Goal: Task Accomplishment & Management: Manage account settings

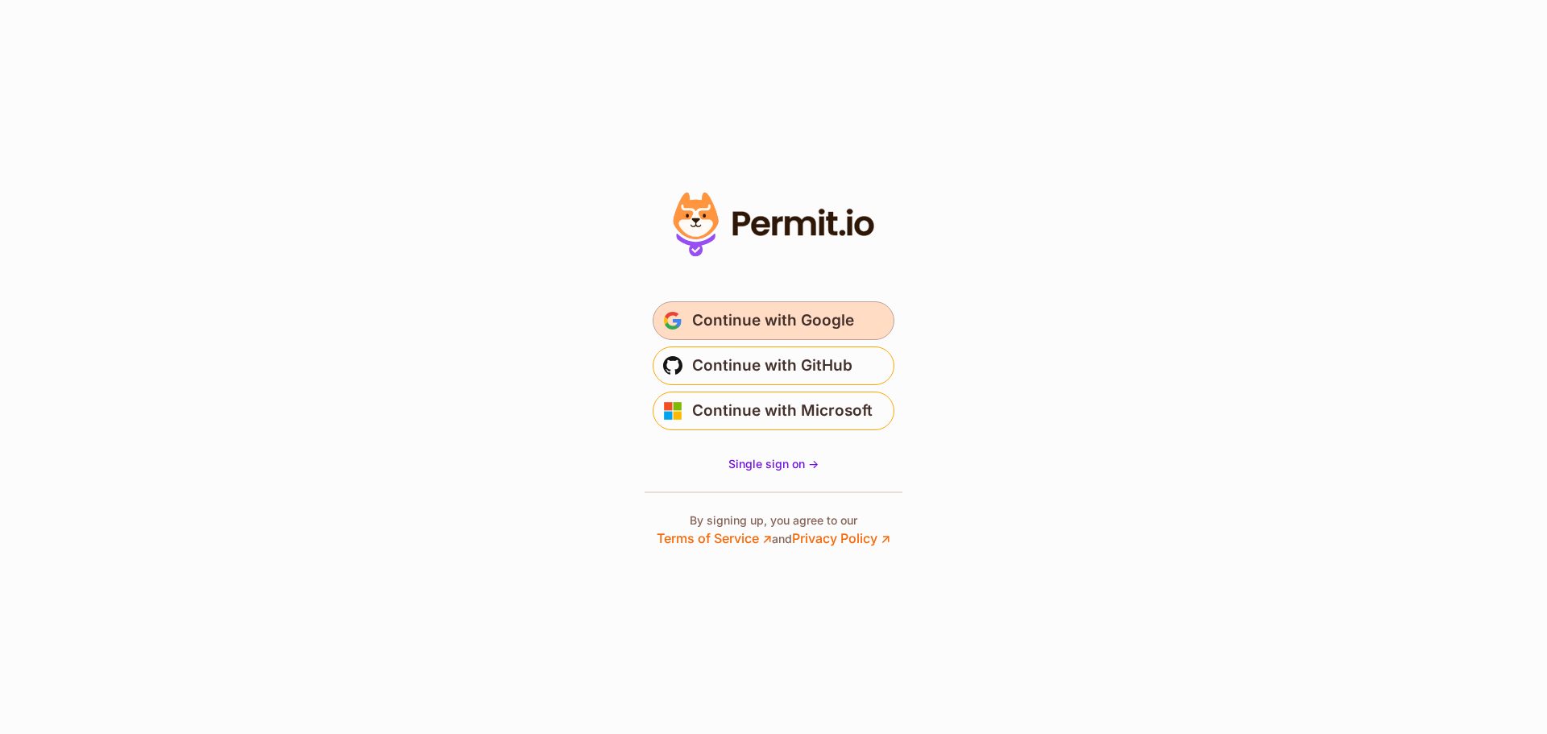
click at [828, 311] on span "Continue with Google" at bounding box center [773, 321] width 162 height 26
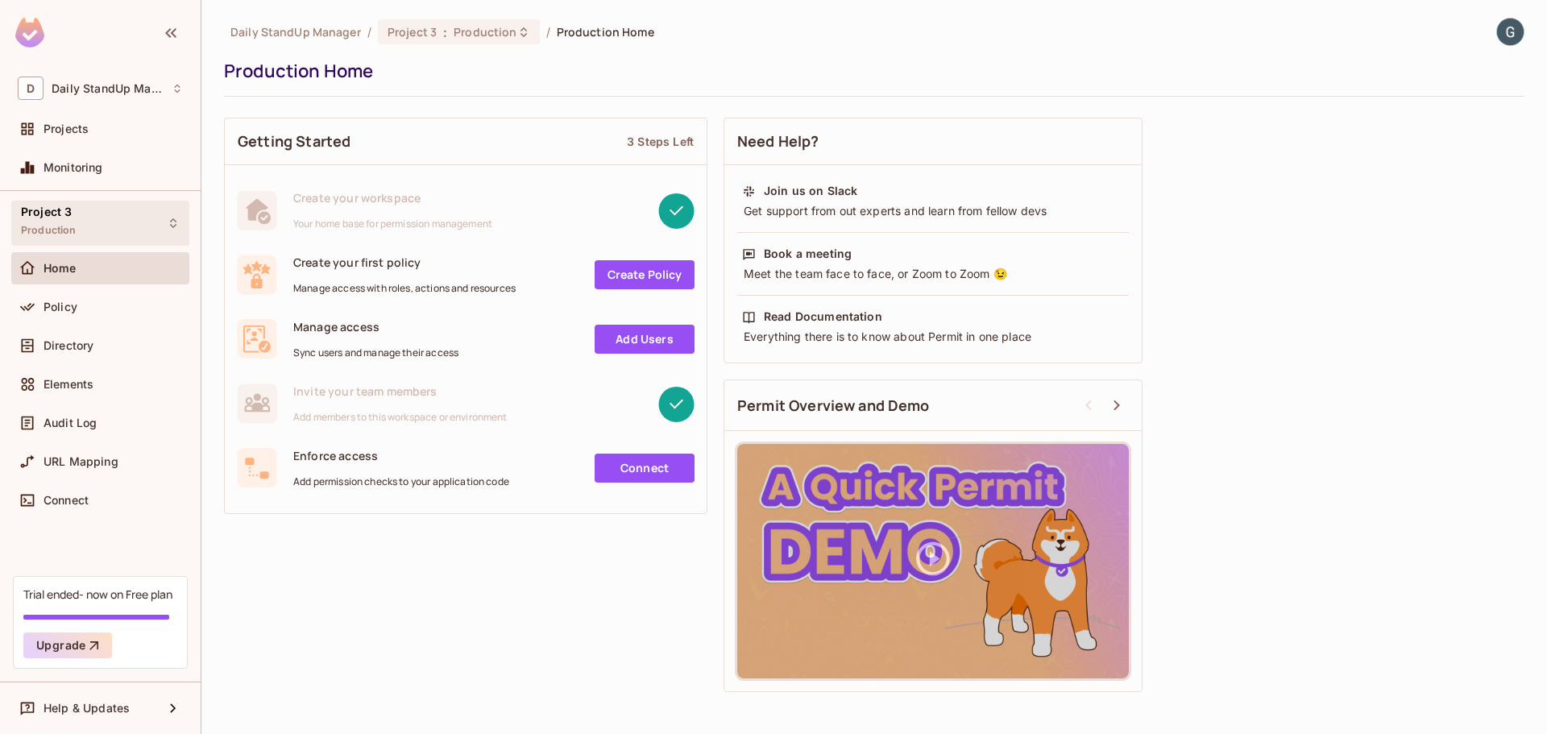
click at [54, 239] on div "Project 3 Production" at bounding box center [49, 222] width 56 height 35
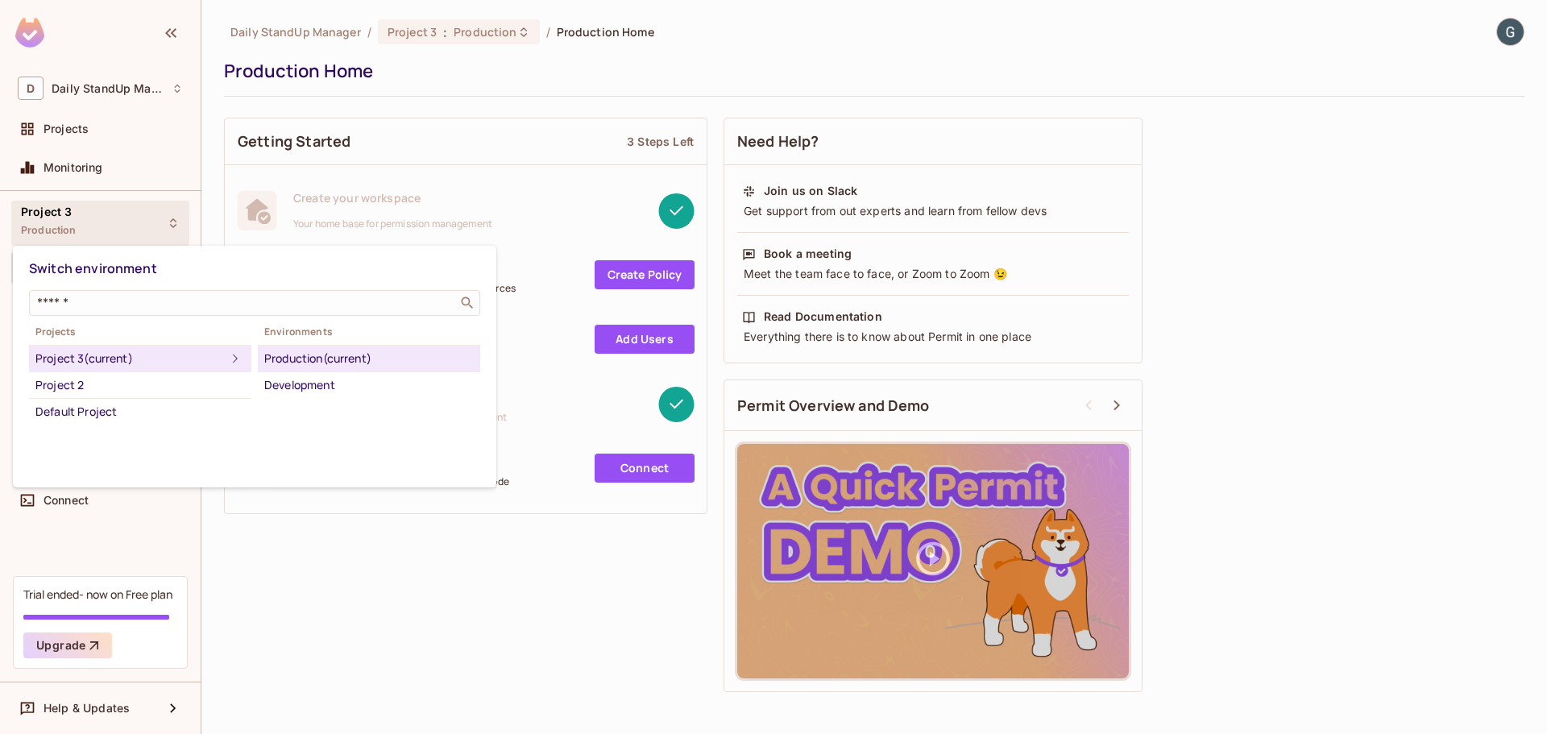
click at [72, 240] on div at bounding box center [773, 367] width 1547 height 734
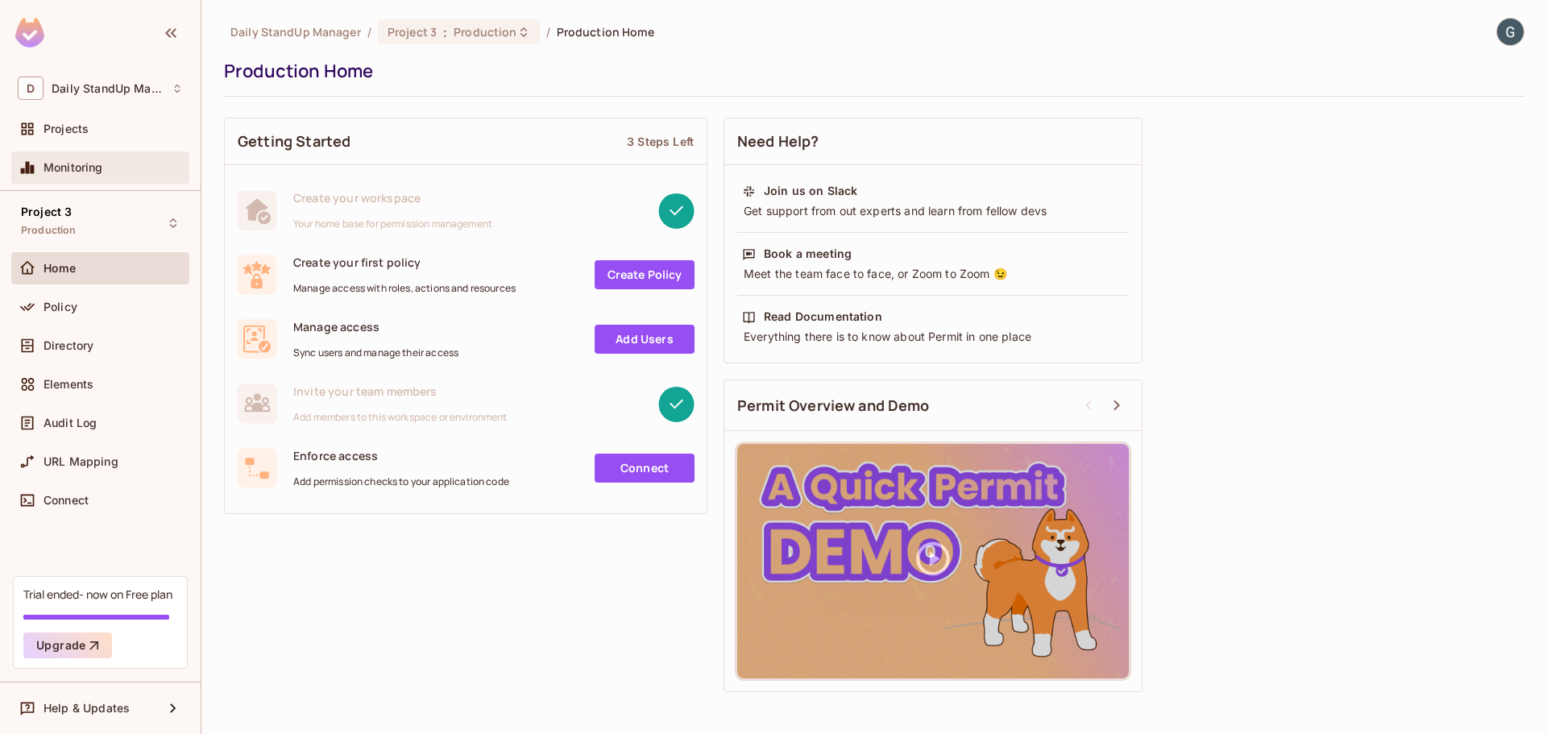
click at [101, 174] on span "Monitoring" at bounding box center [74, 167] width 60 height 13
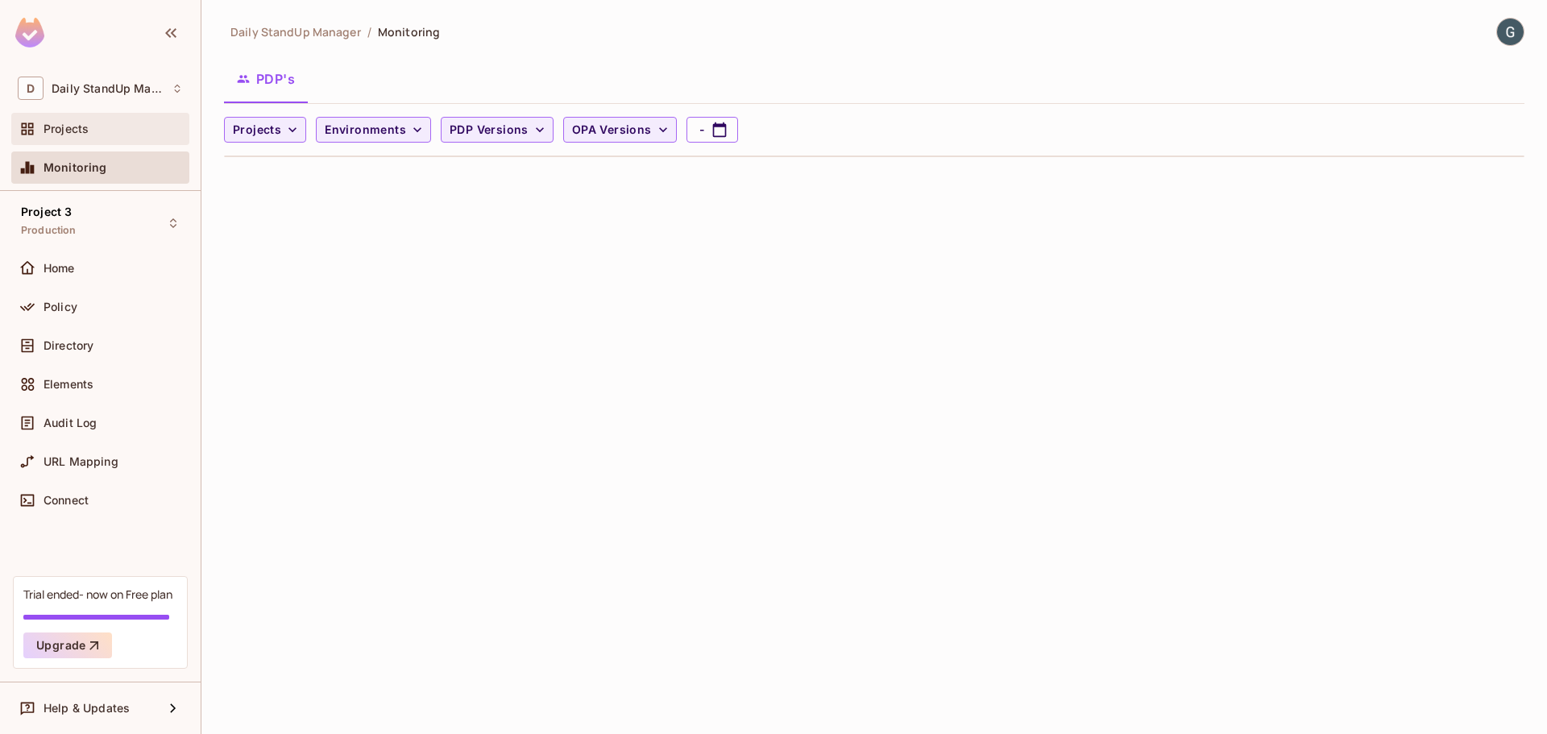
click at [101, 136] on div "Projects" at bounding box center [100, 128] width 165 height 19
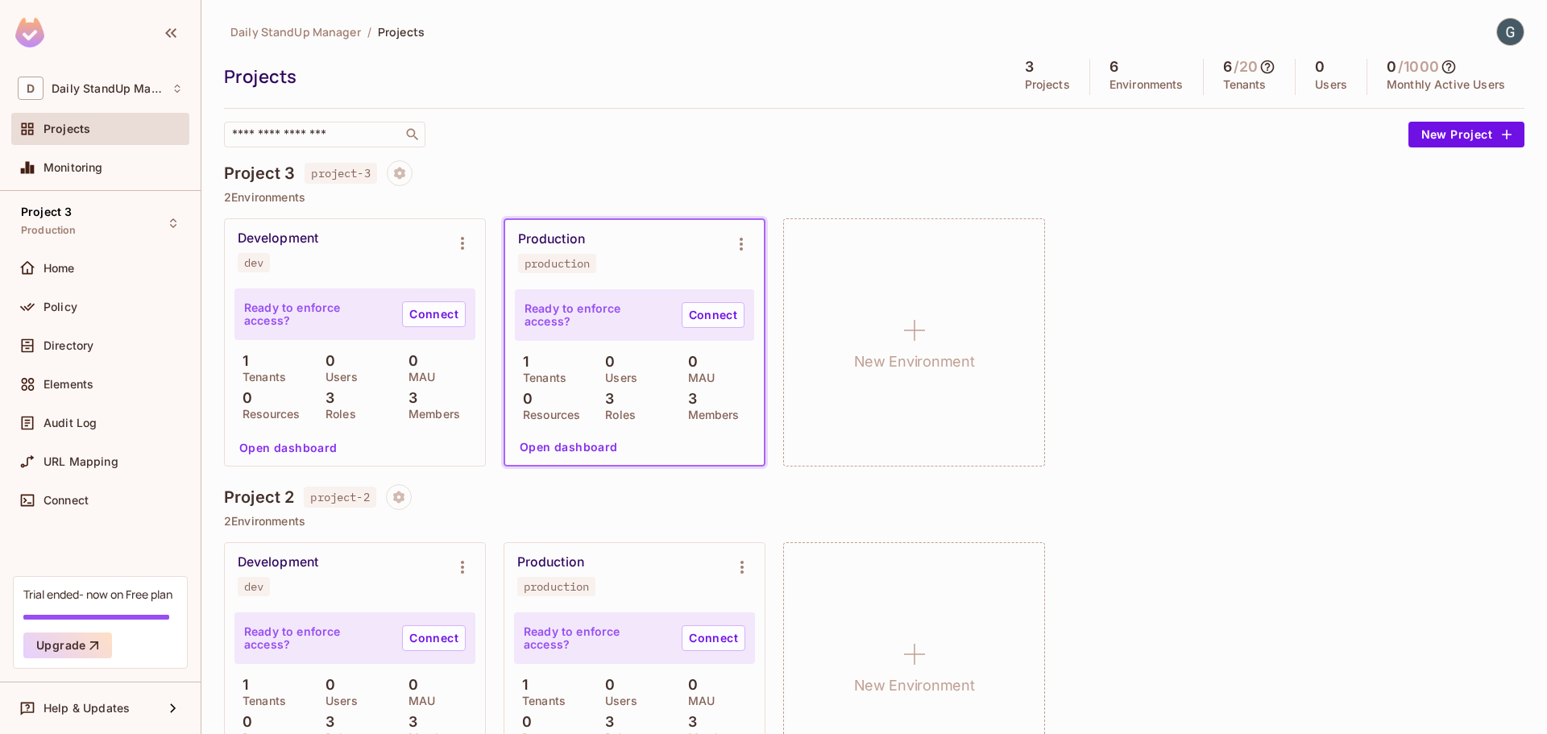
click at [699, 131] on div "​" at bounding box center [812, 135] width 1177 height 26
click at [79, 168] on span "Monitoring" at bounding box center [74, 167] width 60 height 13
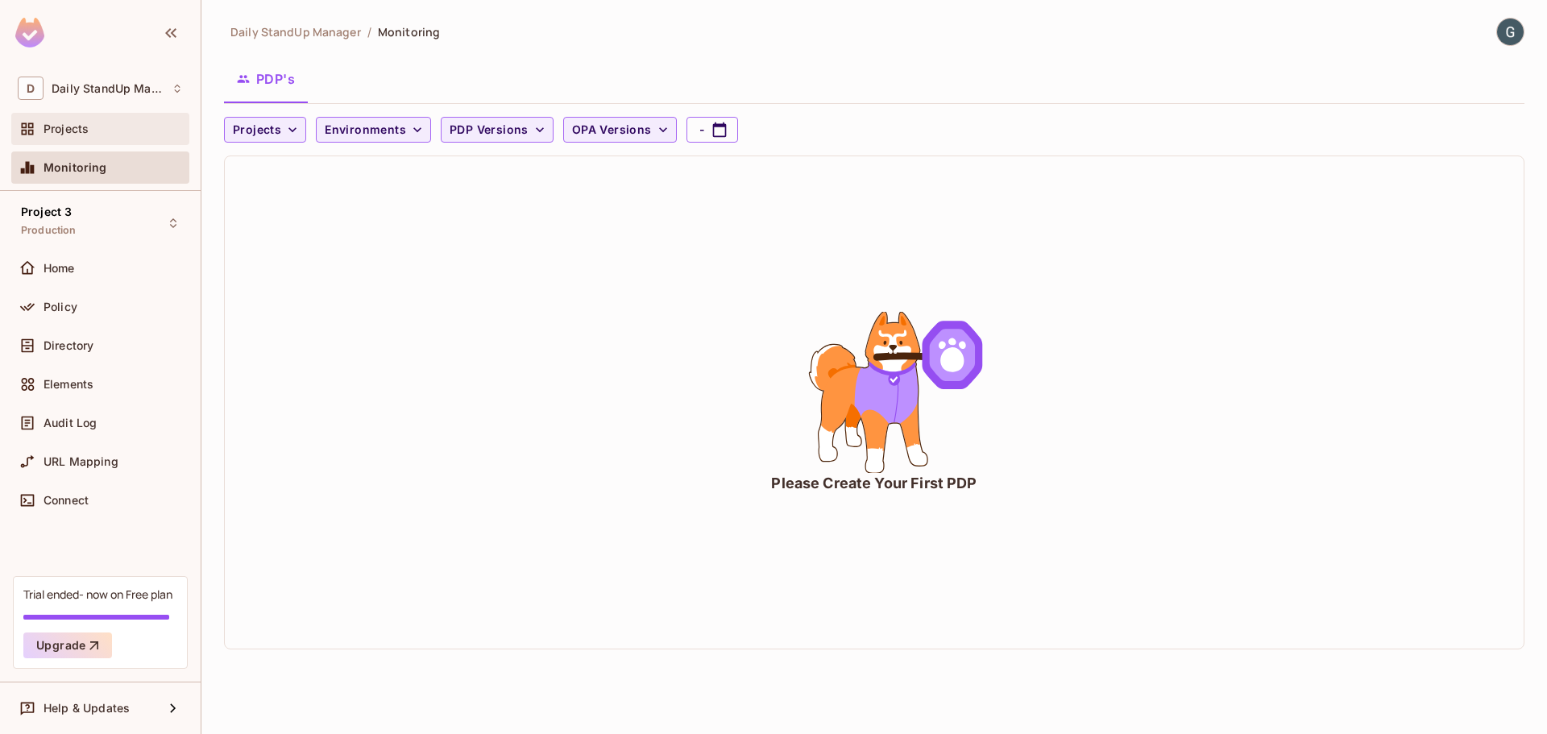
click at [85, 137] on div "Projects" at bounding box center [100, 129] width 178 height 32
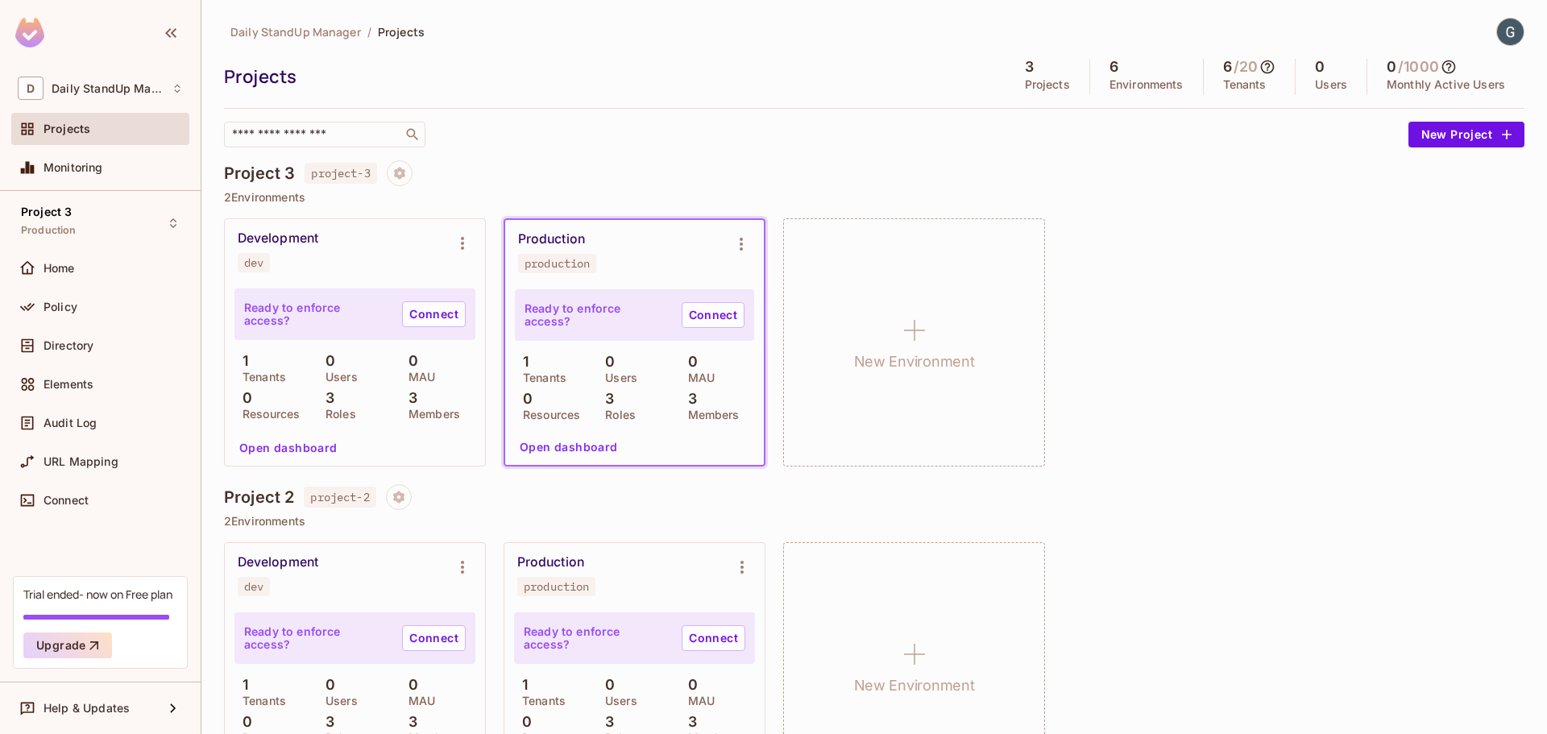
click at [664, 131] on div "​" at bounding box center [812, 135] width 1177 height 26
click at [406, 168] on icon "Project settings" at bounding box center [399, 173] width 15 height 15
click at [642, 149] on div at bounding box center [773, 367] width 1547 height 734
click at [1497, 27] on img at bounding box center [1510, 32] width 27 height 27
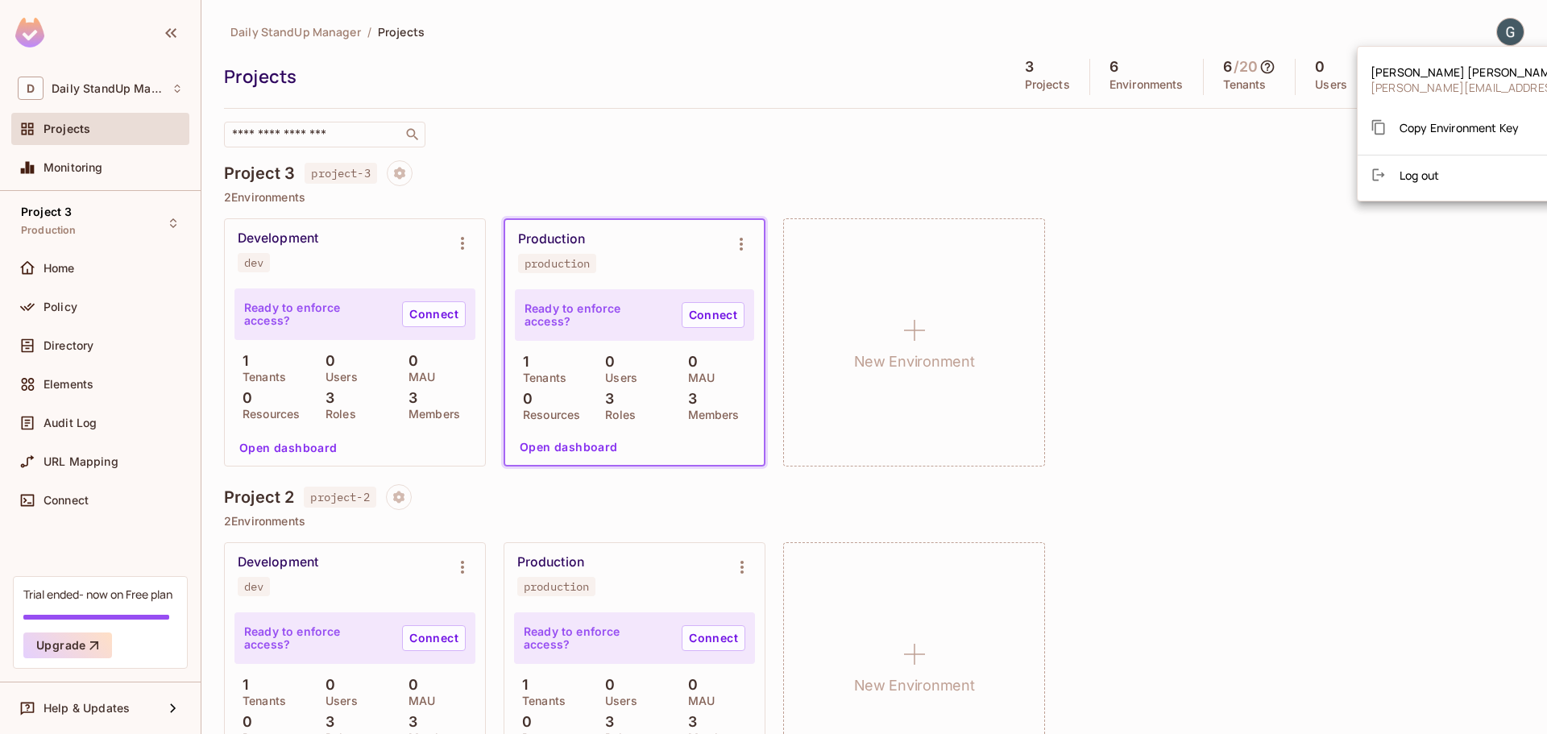
click at [1473, 86] on span "goran.emft@gmail.com" at bounding box center [1513, 87] width 285 height 15
drag, startPoint x: 1133, startPoint y: 106, endPoint x: 1114, endPoint y: 107, distance: 18.6
click at [1127, 107] on div at bounding box center [773, 367] width 1547 height 734
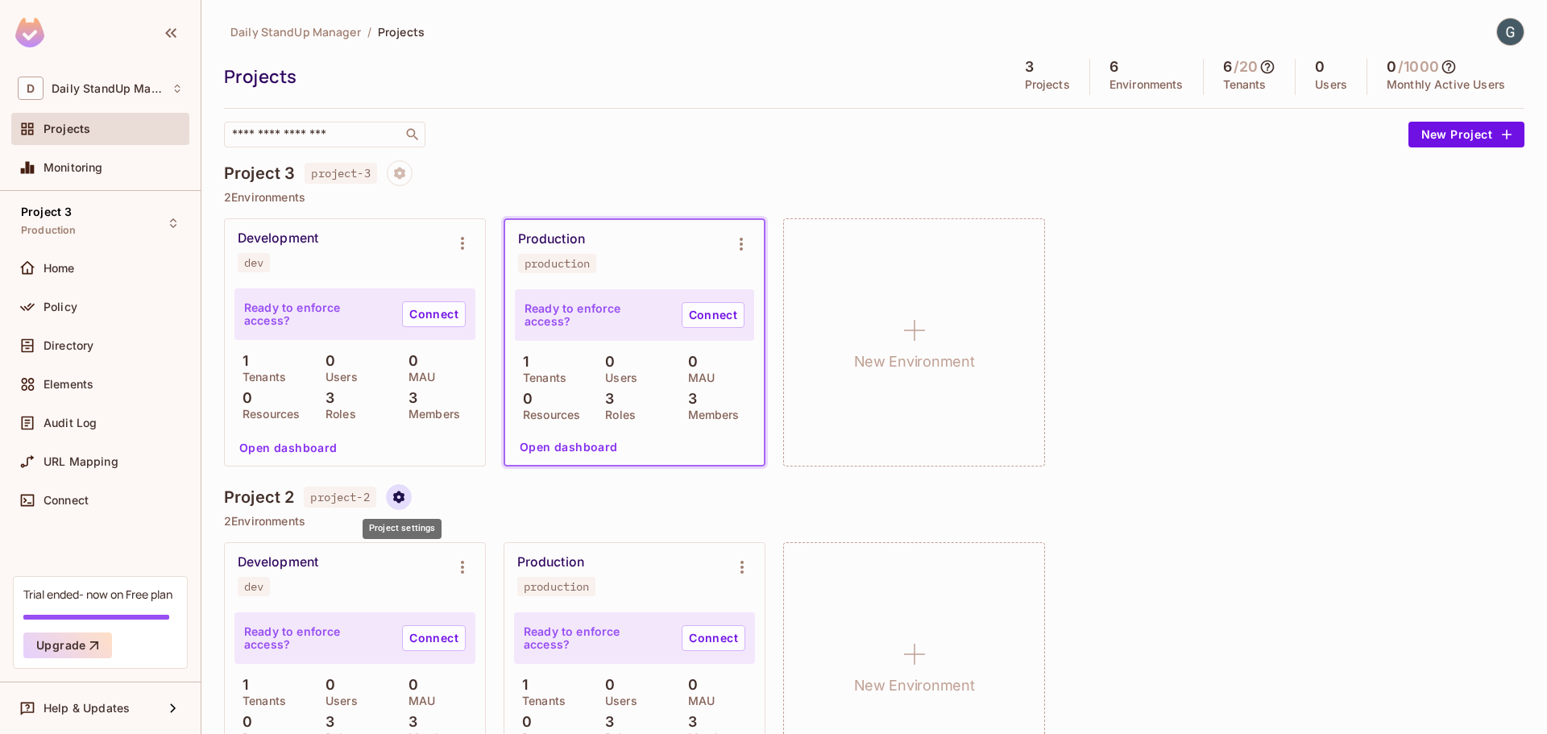
click at [404, 499] on icon "Project settings" at bounding box center [398, 497] width 11 height 12
click at [500, 560] on div "Edit Project" at bounding box center [478, 558] width 64 height 16
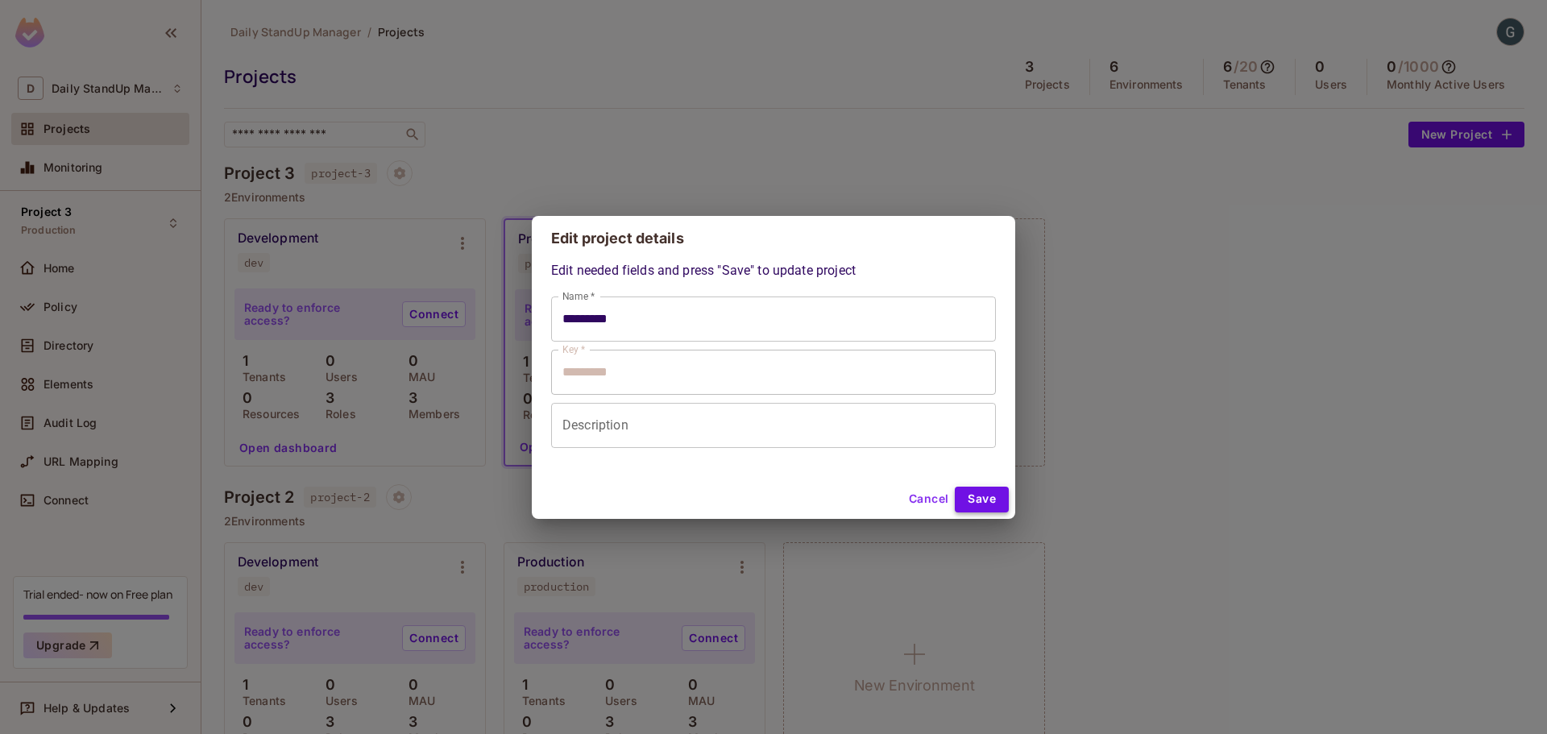
click at [980, 488] on button "Save" at bounding box center [982, 500] width 54 height 26
